Goal: Task Accomplishment & Management: Manage account settings

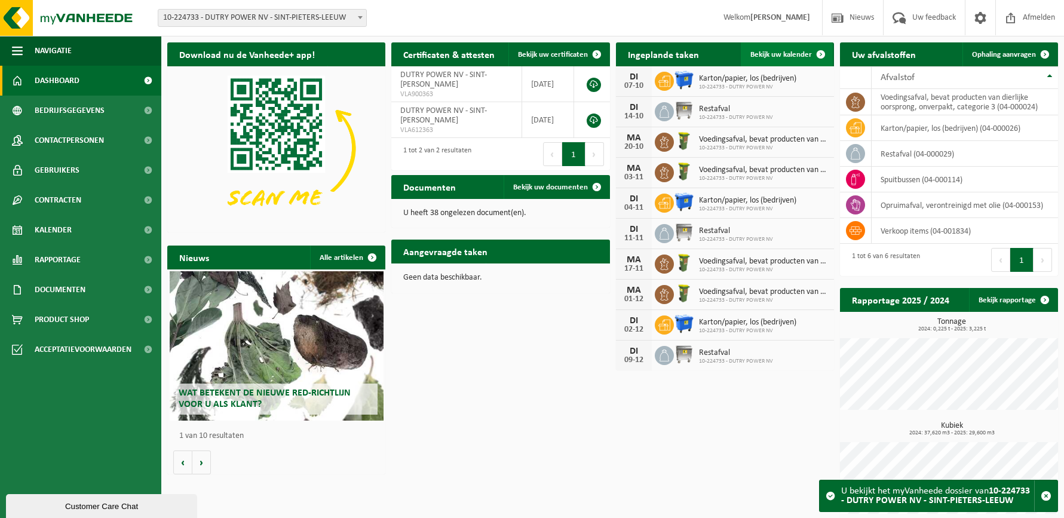
click at [786, 56] on span "Bekijk uw kalender" at bounding box center [781, 55] width 62 height 8
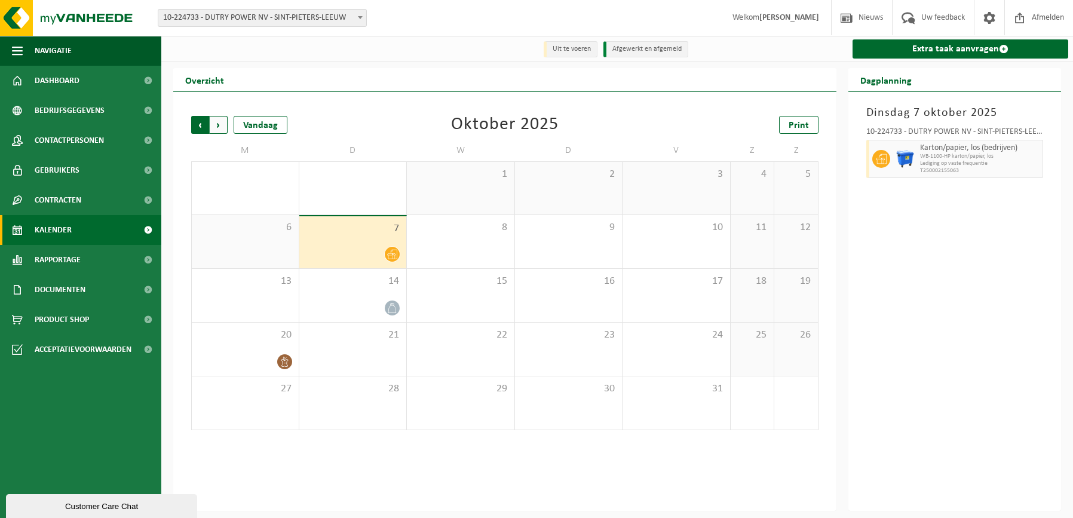
click at [216, 127] on span "Volgende" at bounding box center [219, 125] width 18 height 18
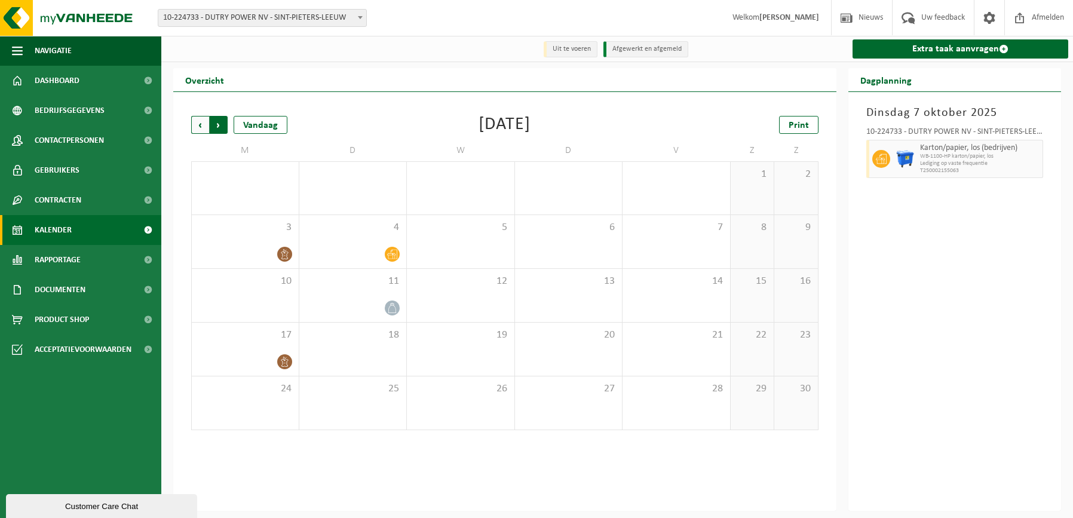
click at [195, 129] on span "Vorige" at bounding box center [200, 125] width 18 height 18
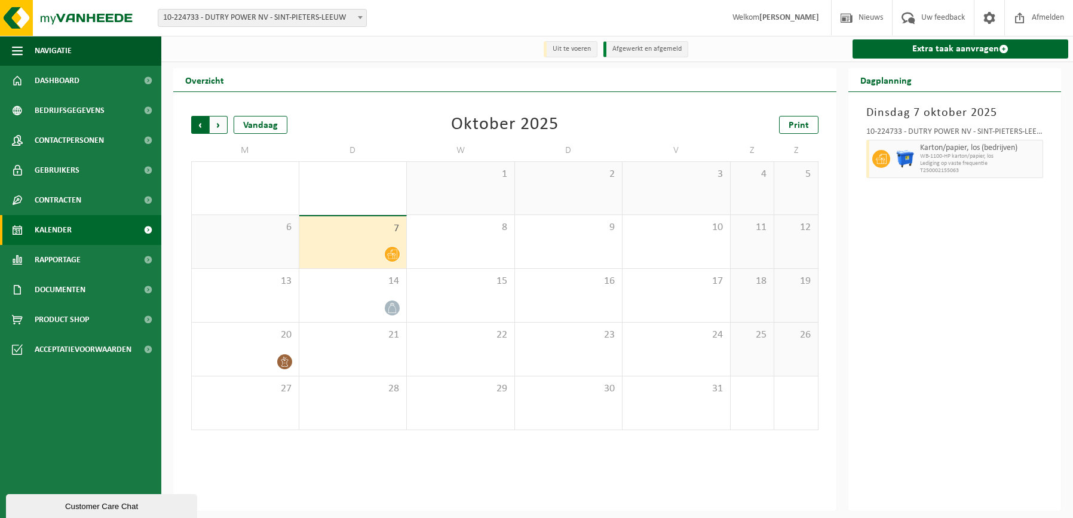
click at [216, 122] on span "Volgende" at bounding box center [219, 125] width 18 height 18
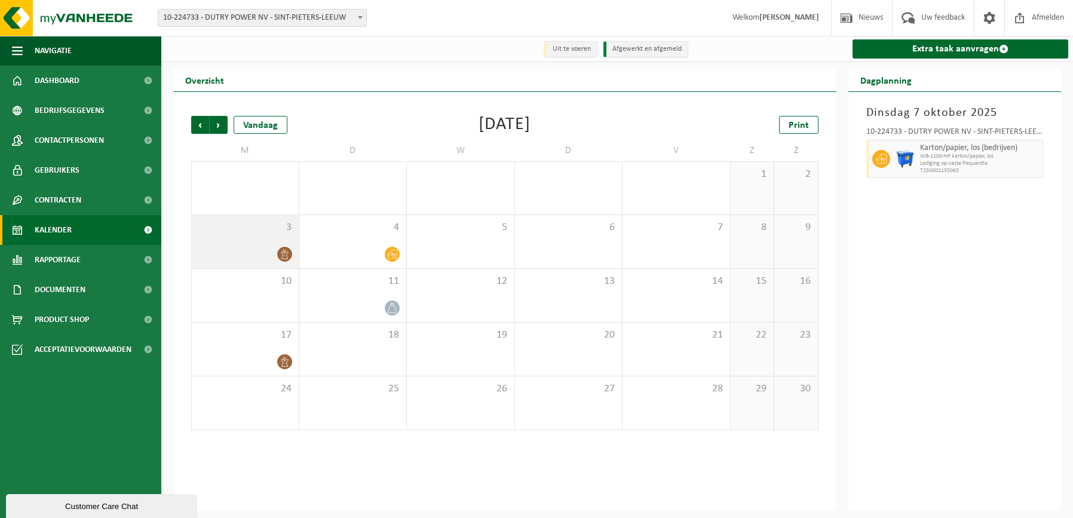
click at [281, 254] on icon at bounding box center [285, 254] width 10 height 10
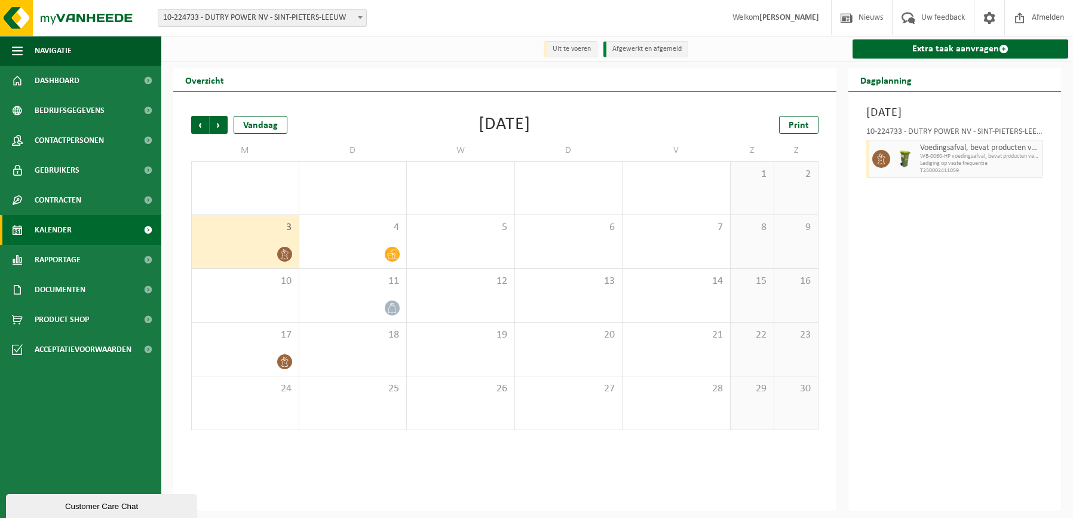
click at [282, 253] on icon at bounding box center [285, 254] width 10 height 10
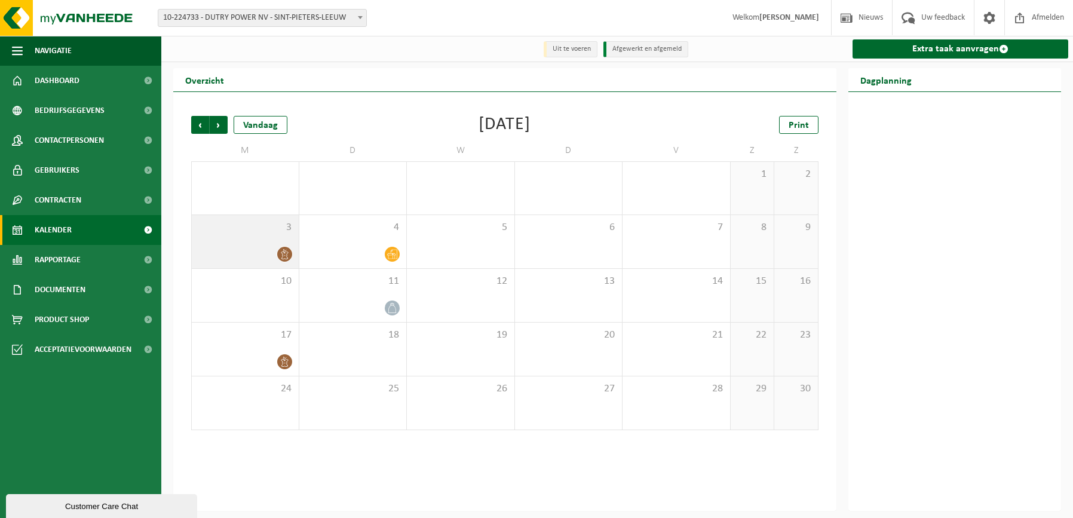
click at [285, 253] on icon at bounding box center [285, 254] width 10 height 10
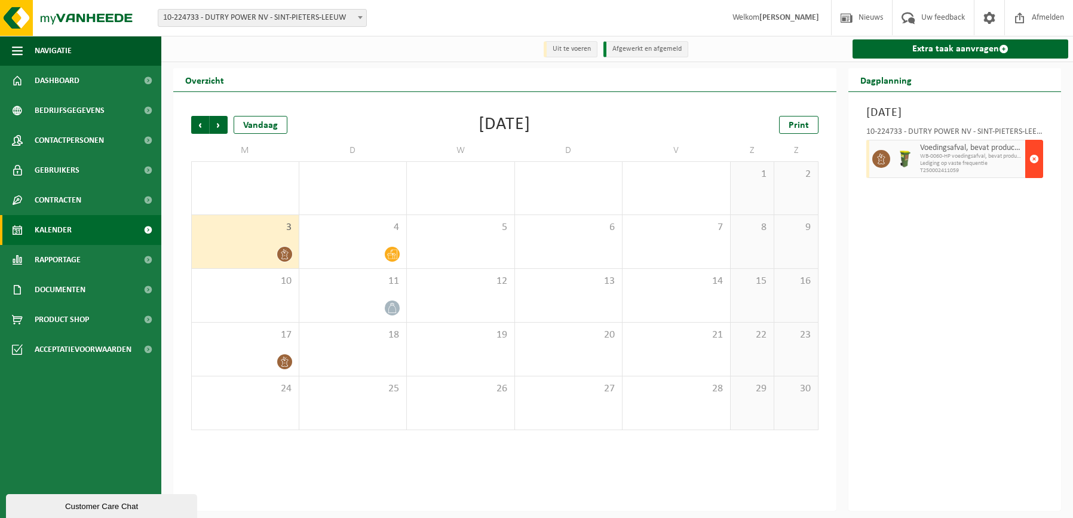
click at [1034, 158] on span "button" at bounding box center [1034, 159] width 10 height 24
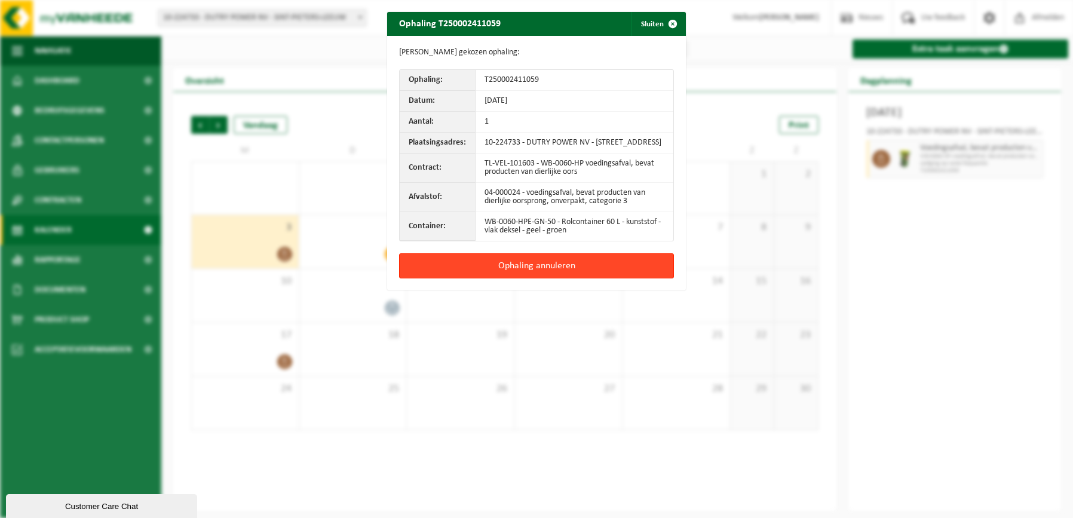
click at [517, 272] on button "Ophaling annuleren" at bounding box center [536, 265] width 275 height 25
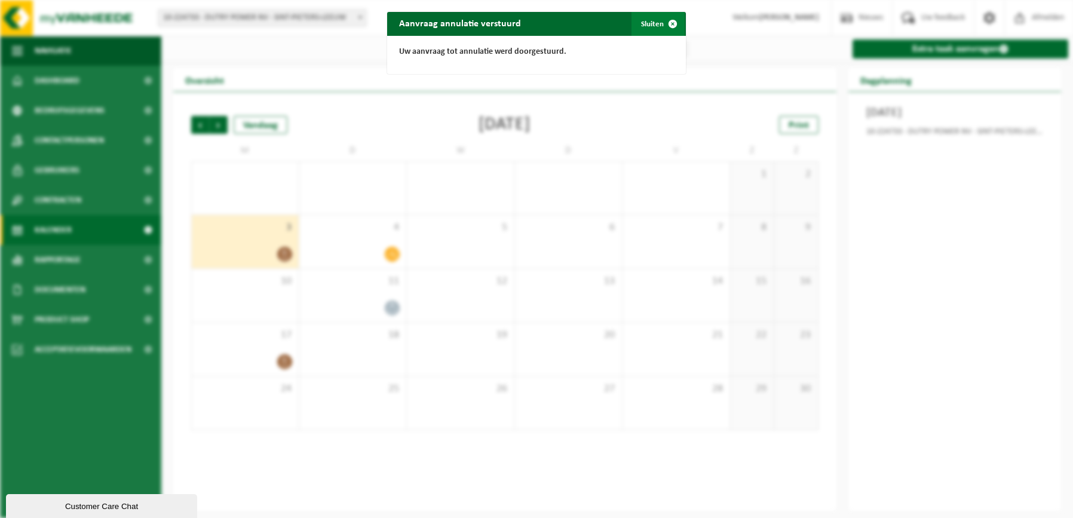
click at [671, 22] on span "button" at bounding box center [673, 24] width 24 height 24
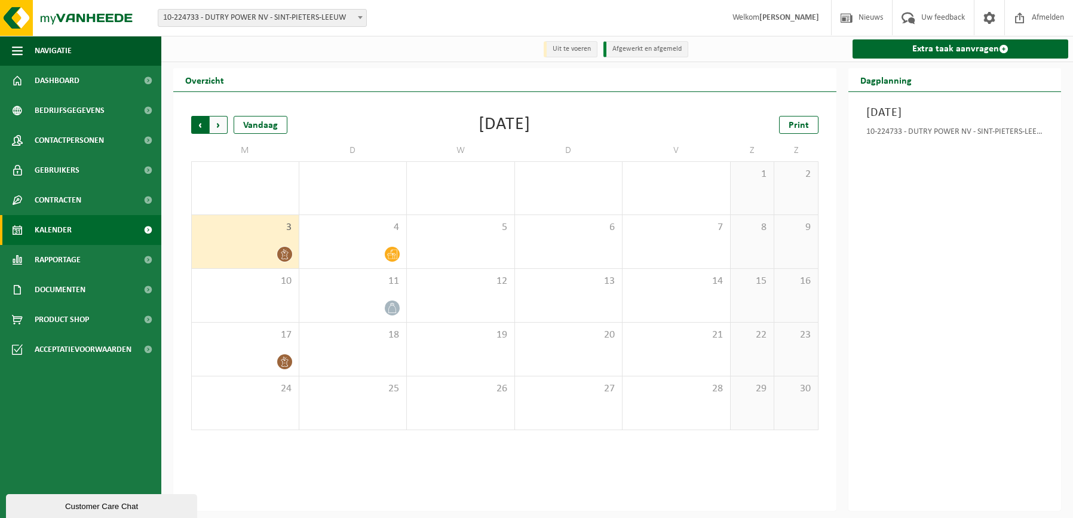
click at [217, 122] on span "Volgende" at bounding box center [219, 125] width 18 height 18
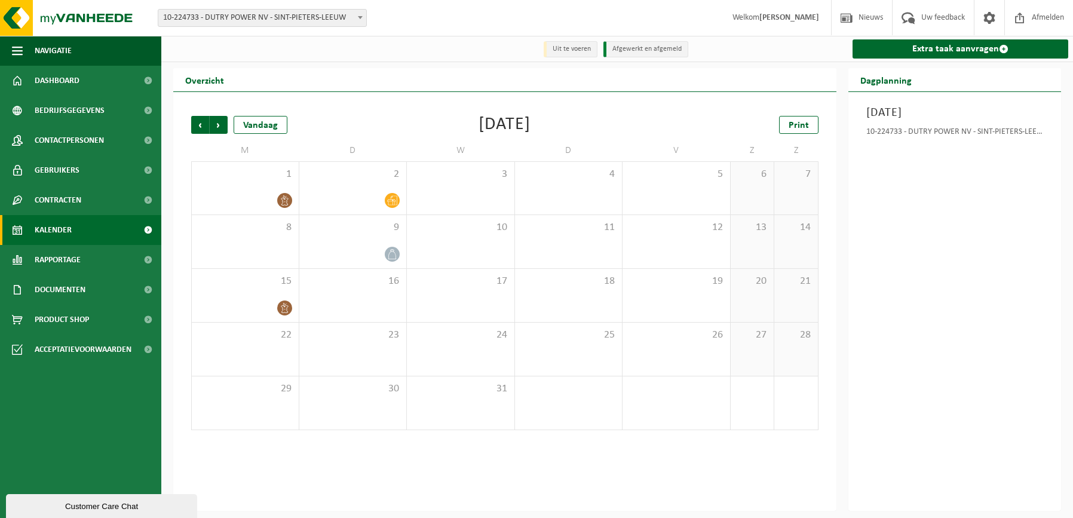
click at [191, 128] on div "Vorige Volgende Vandaag [DATE] Print M D W D V Z Z 1 2 3 4 5 6 7 8 9 10 11 12 1…" at bounding box center [504, 273] width 639 height 338
click at [203, 124] on span "Vorige" at bounding box center [200, 125] width 18 height 18
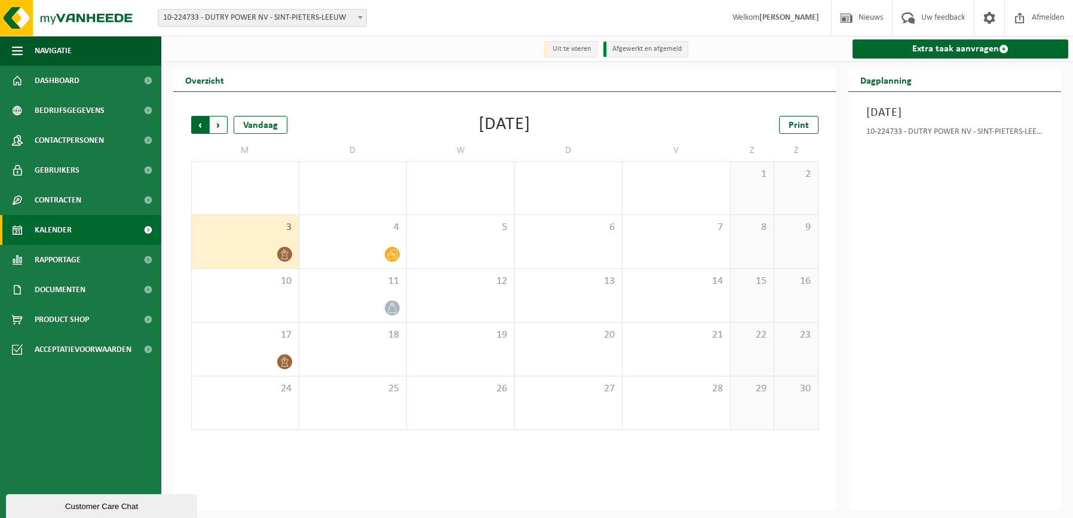
click at [221, 124] on span "Volgende" at bounding box center [219, 125] width 18 height 18
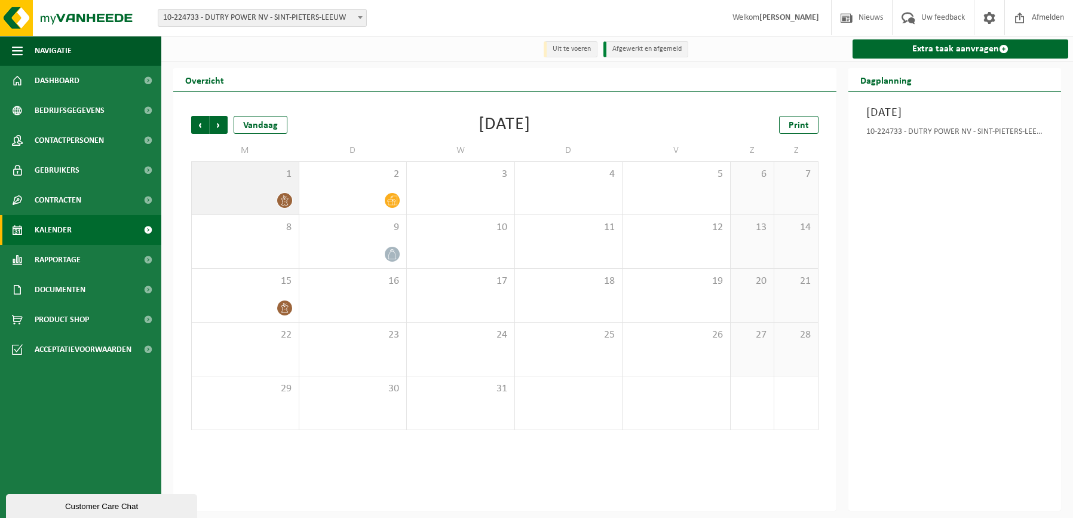
click at [286, 202] on icon at bounding box center [284, 200] width 7 height 10
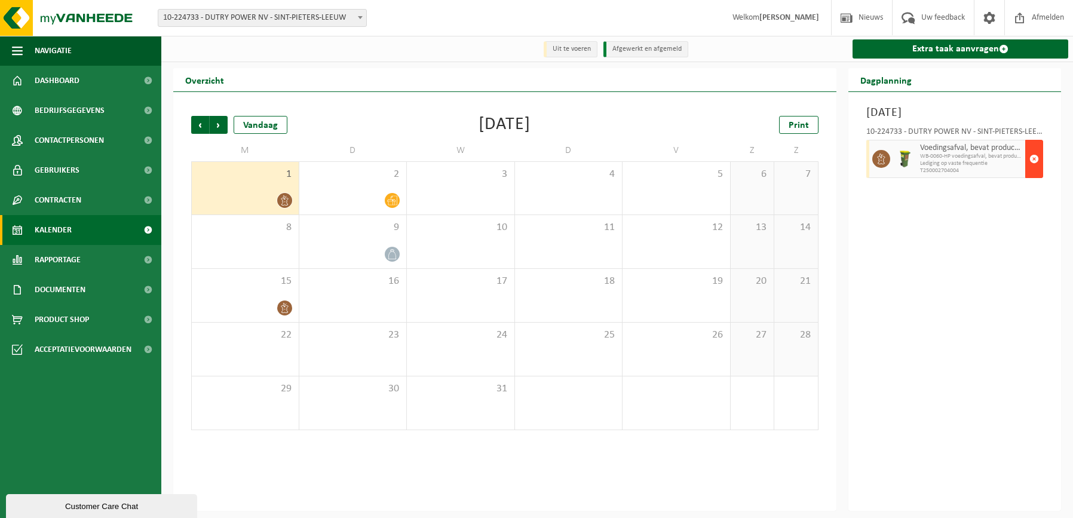
click at [1033, 161] on span "button" at bounding box center [1034, 159] width 10 height 24
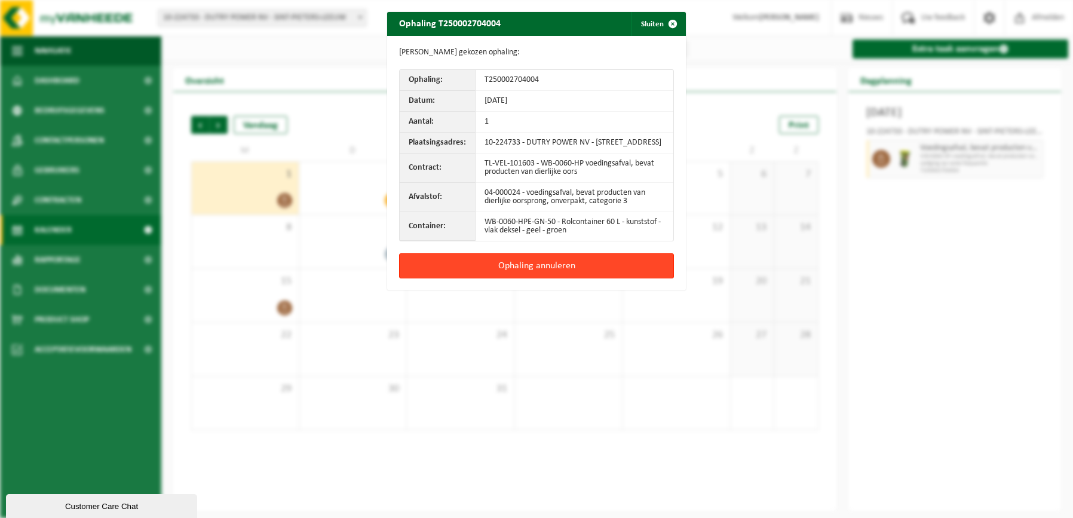
click at [538, 274] on button "Ophaling annuleren" at bounding box center [536, 265] width 275 height 25
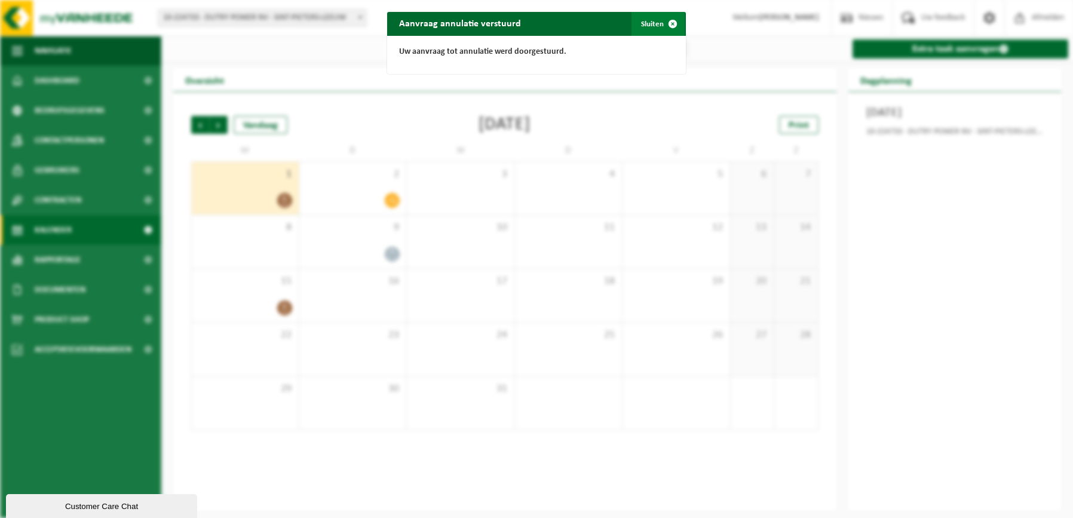
click at [666, 21] on span "button" at bounding box center [673, 24] width 24 height 24
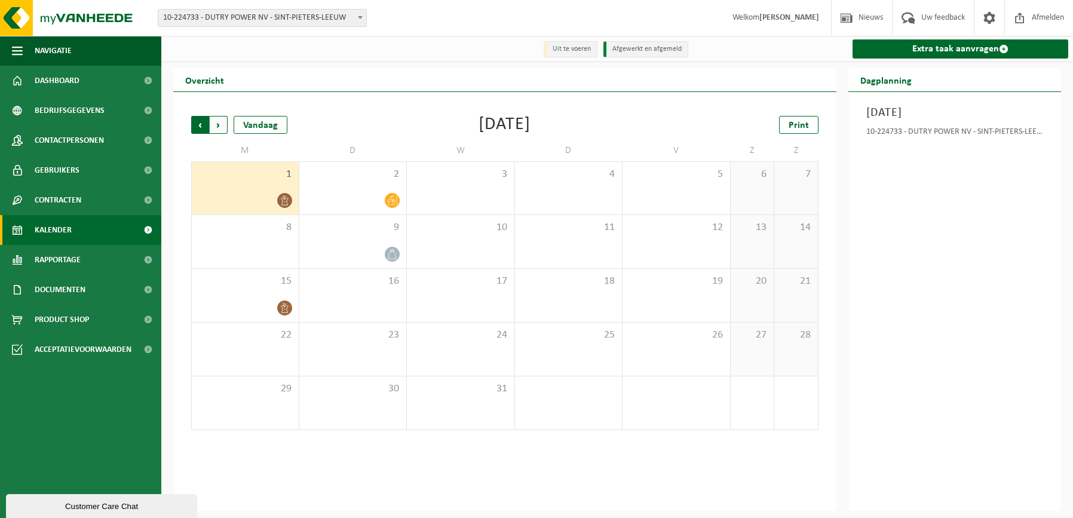
click at [219, 127] on span "Volgende" at bounding box center [219, 125] width 18 height 18
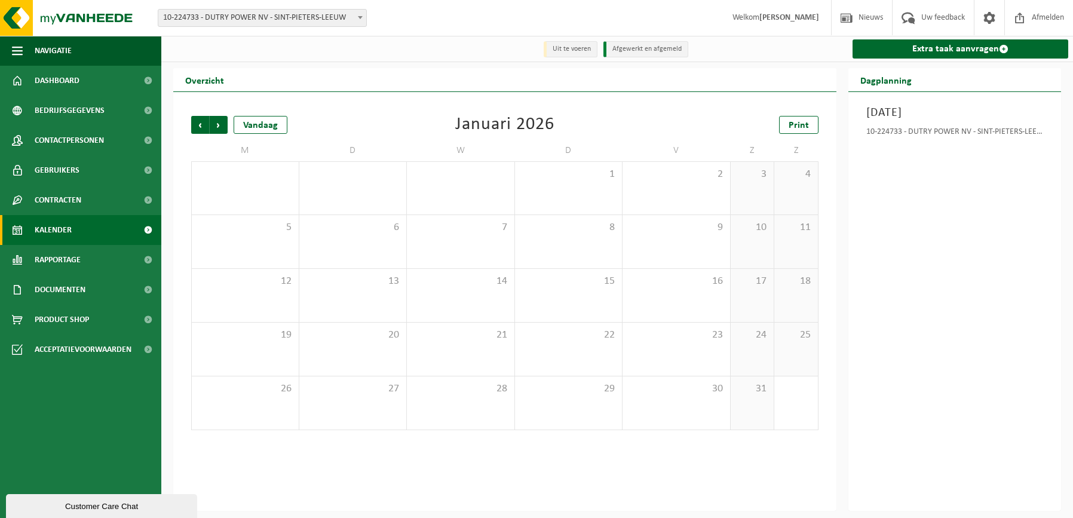
click at [219, 127] on span "Volgende" at bounding box center [219, 125] width 18 height 18
click at [199, 127] on span "Vorige" at bounding box center [200, 125] width 18 height 18
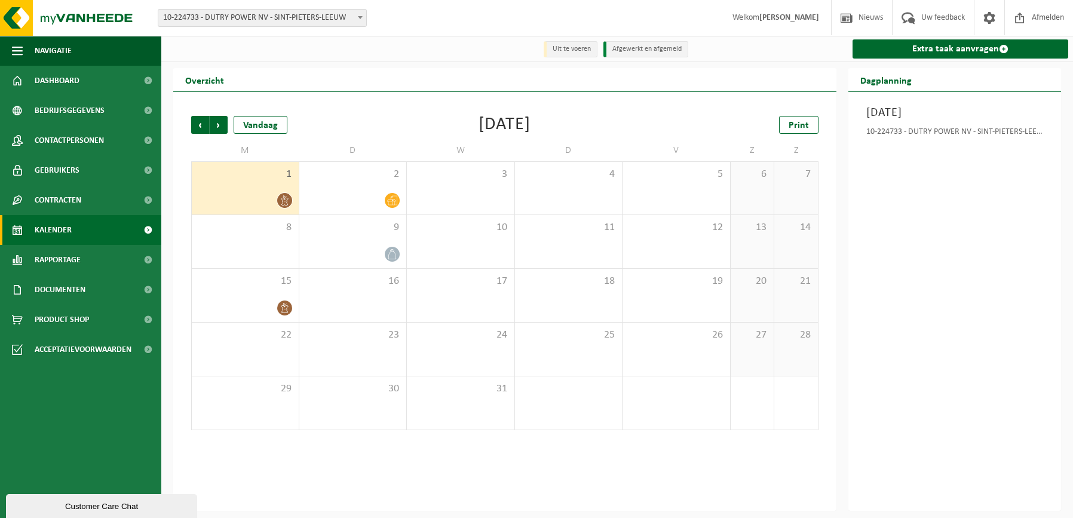
click at [199, 127] on span "Vorige" at bounding box center [200, 125] width 18 height 18
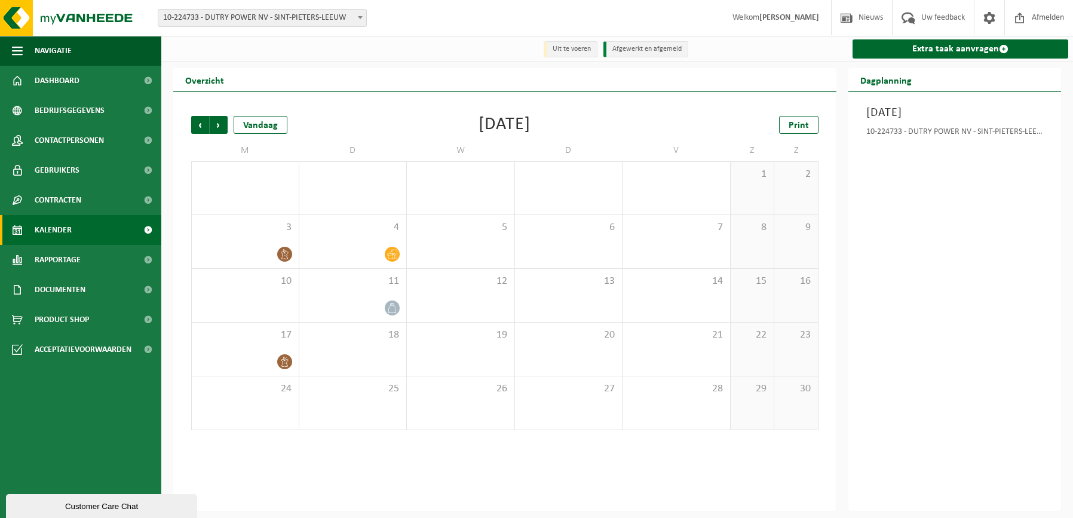
click at [199, 127] on span "Vorige" at bounding box center [200, 125] width 18 height 18
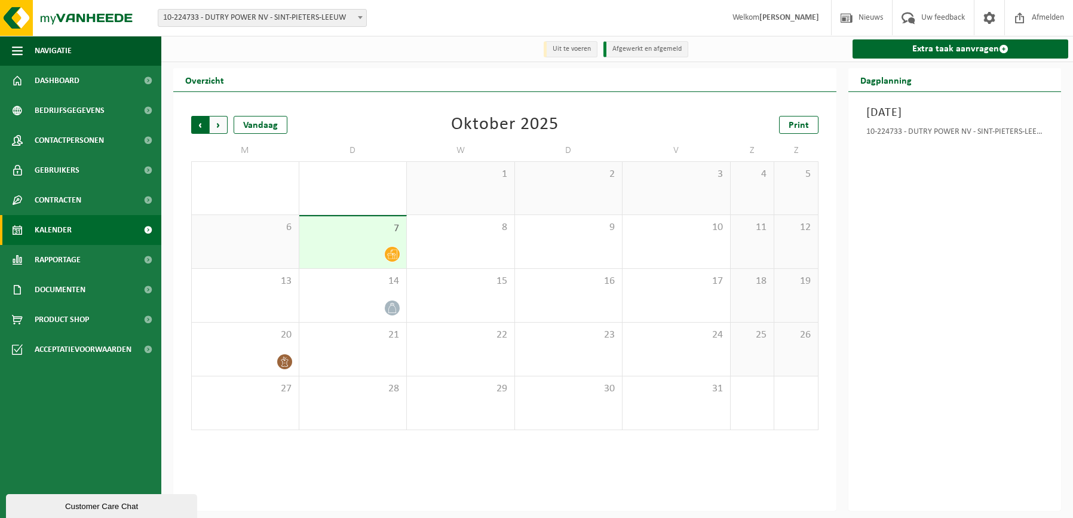
click at [219, 125] on span "Volgende" at bounding box center [219, 125] width 18 height 18
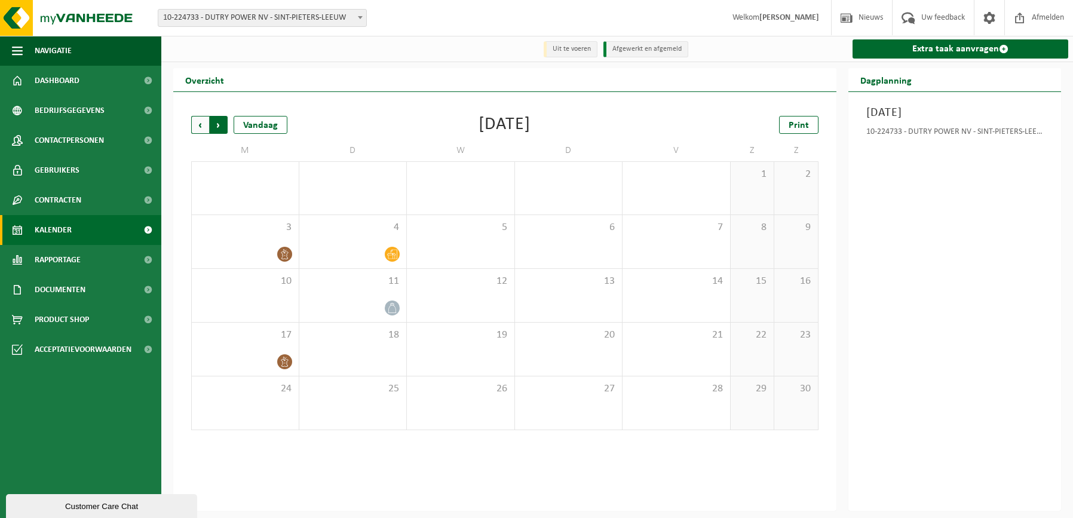
click at [203, 126] on span "Vorige" at bounding box center [200, 125] width 18 height 18
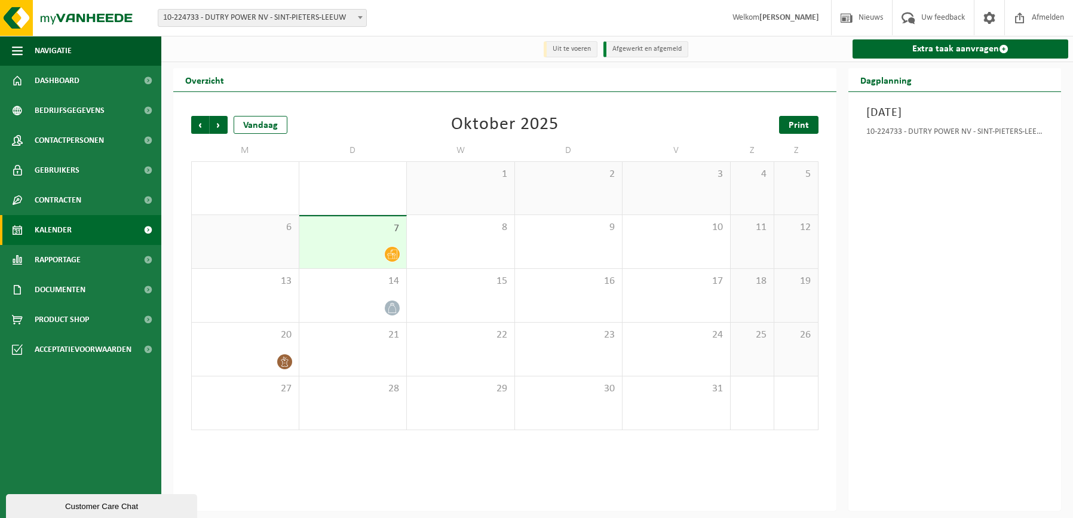
click at [796, 122] on span "Print" at bounding box center [799, 126] width 20 height 10
click at [802, 119] on link "Print" at bounding box center [798, 125] width 39 height 18
drag, startPoint x: 805, startPoint y: 122, endPoint x: 796, endPoint y: 128, distance: 10.8
click at [796, 128] on span "Print" at bounding box center [799, 126] width 20 height 10
click at [793, 122] on span "Print" at bounding box center [799, 126] width 20 height 10
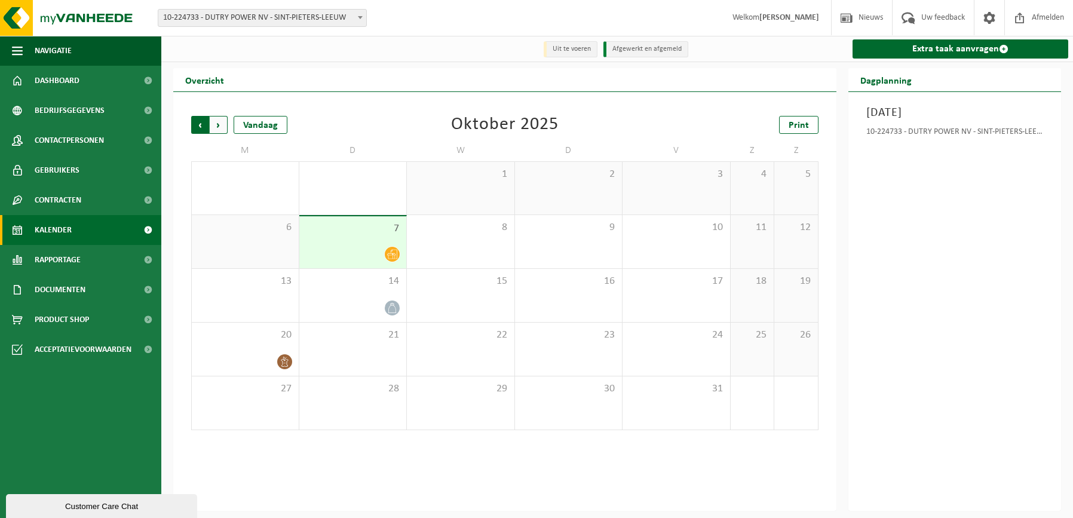
click at [213, 125] on span "Volgende" at bounding box center [219, 125] width 18 height 18
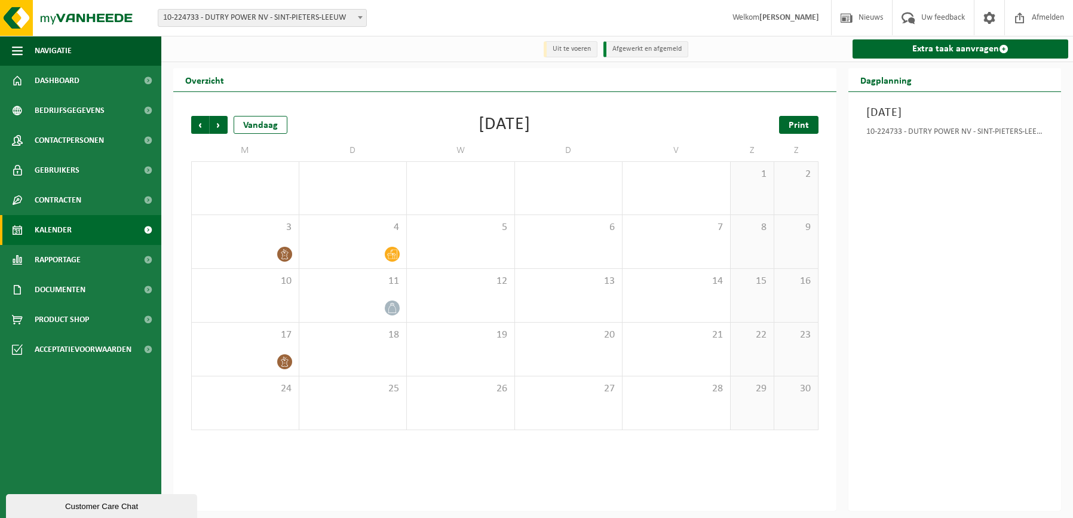
click at [802, 128] on span "Print" at bounding box center [799, 126] width 20 height 10
click at [217, 127] on span "Volgende" at bounding box center [219, 125] width 18 height 18
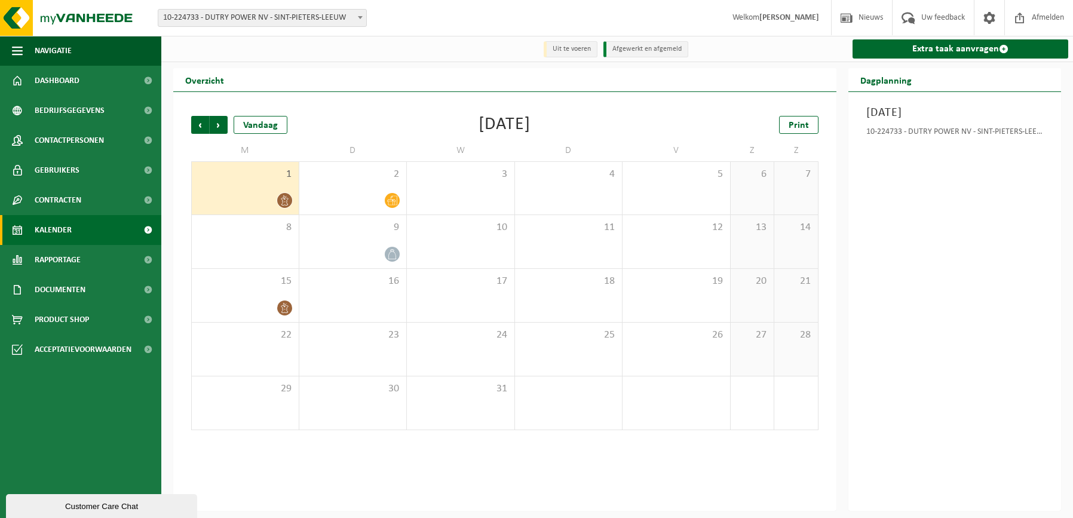
click at [280, 197] on icon at bounding box center [285, 200] width 10 height 10
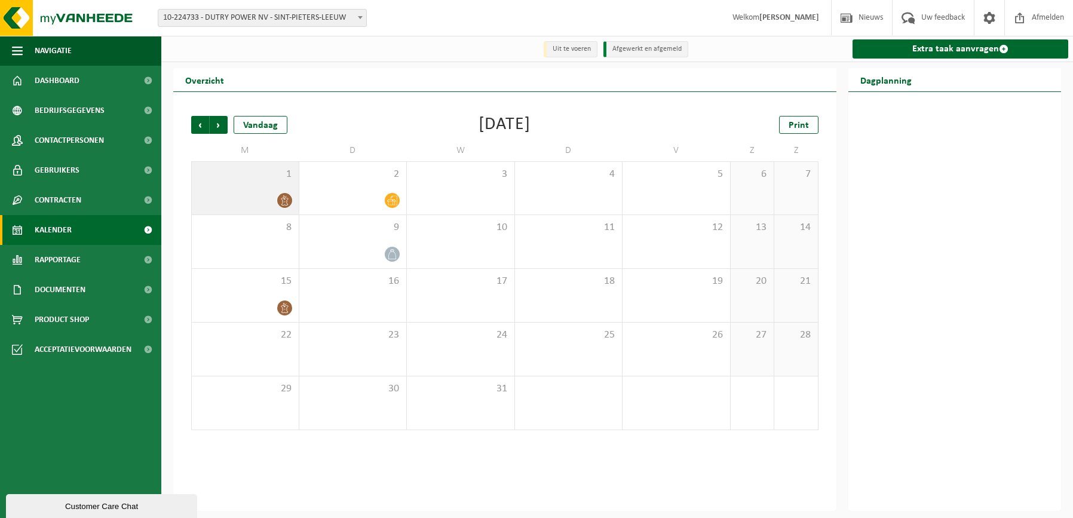
click at [280, 197] on icon at bounding box center [285, 200] width 10 height 10
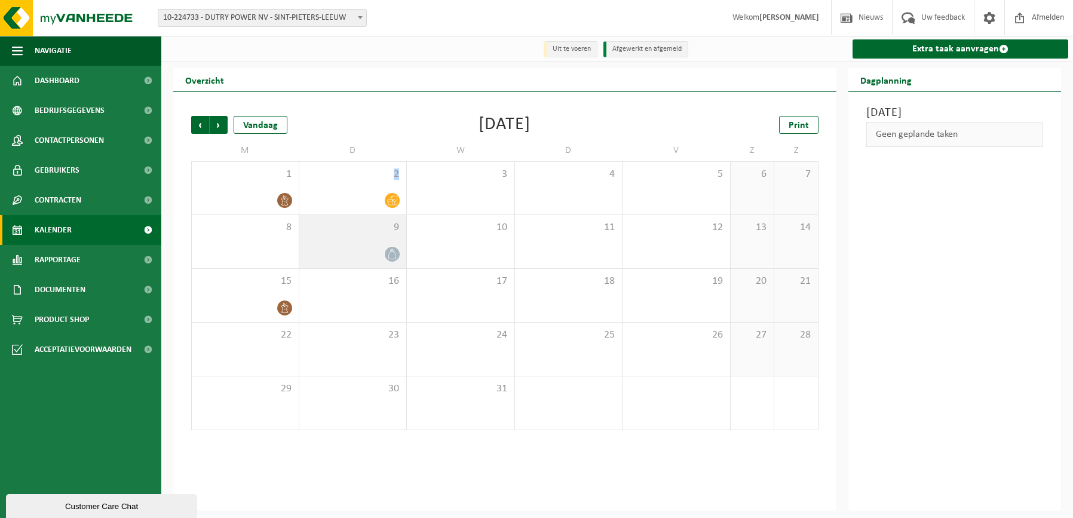
click at [345, 243] on div "9" at bounding box center [353, 241] width 108 height 53
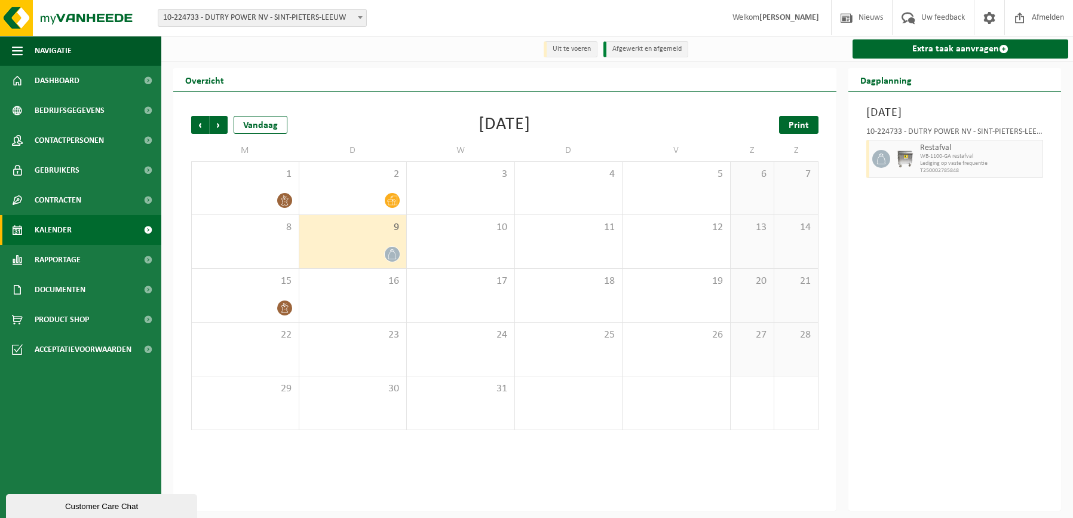
click at [787, 124] on link "Print" at bounding box center [798, 125] width 39 height 18
click at [200, 121] on span "Vorige" at bounding box center [200, 125] width 18 height 18
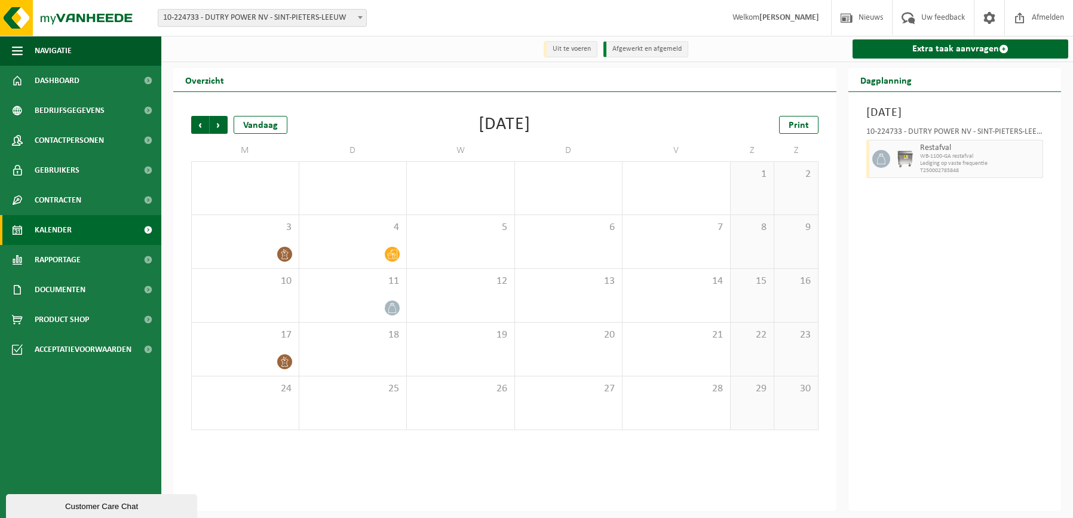
click at [200, 121] on span "Vorige" at bounding box center [200, 125] width 18 height 18
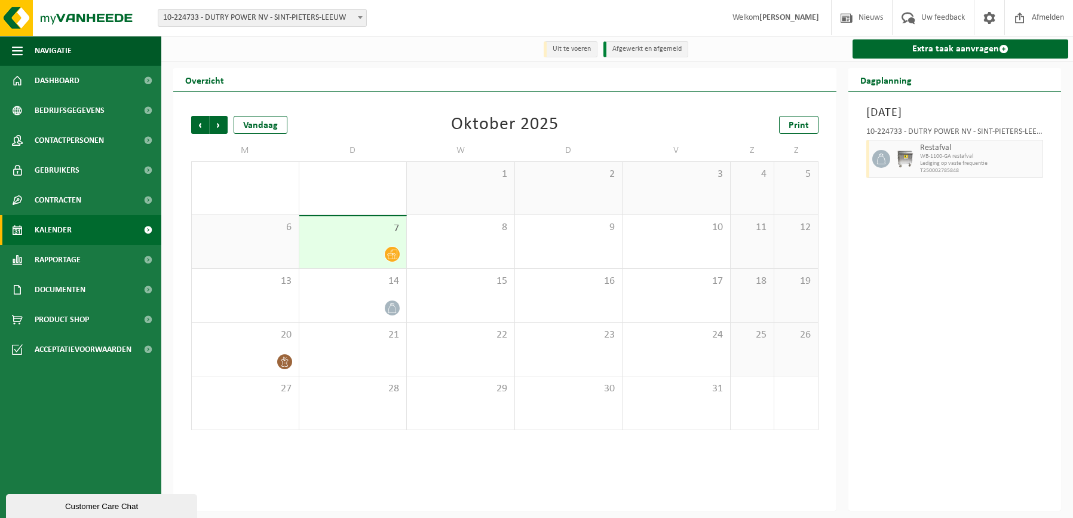
click at [200, 121] on span "Vorige" at bounding box center [200, 125] width 18 height 18
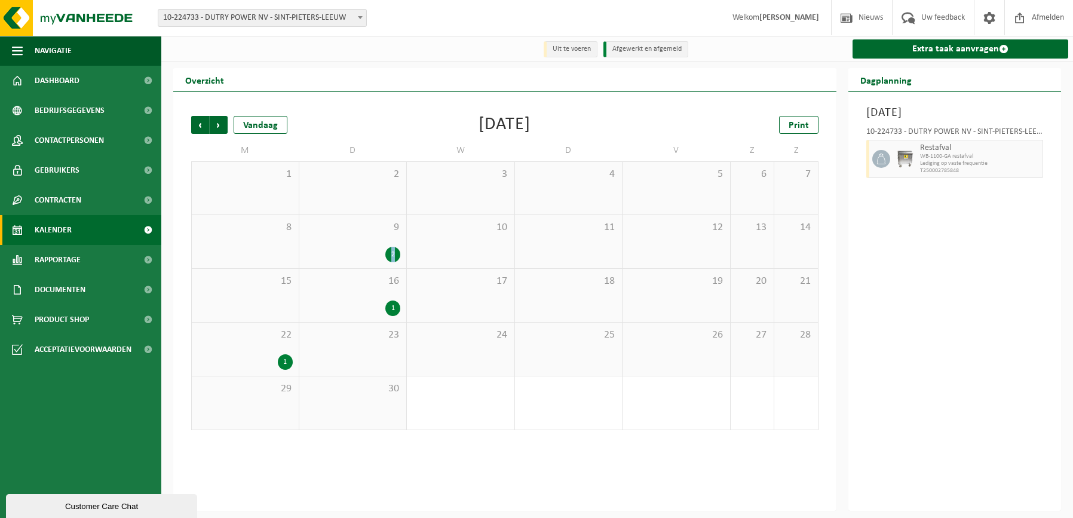
click at [394, 254] on div "2" at bounding box center [392, 255] width 15 height 16
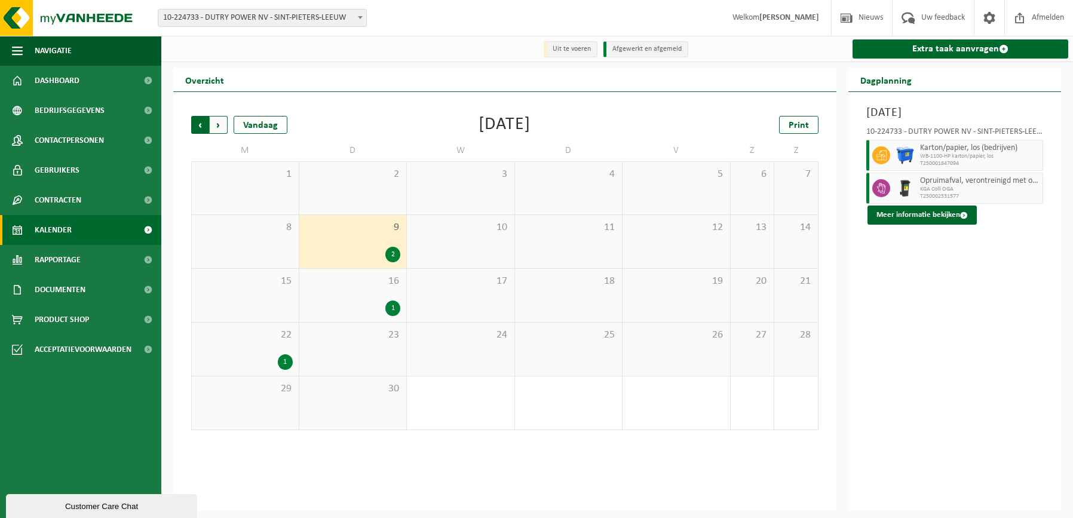
click at [218, 124] on span "Volgende" at bounding box center [219, 125] width 18 height 18
